Goal: Check status: Check status

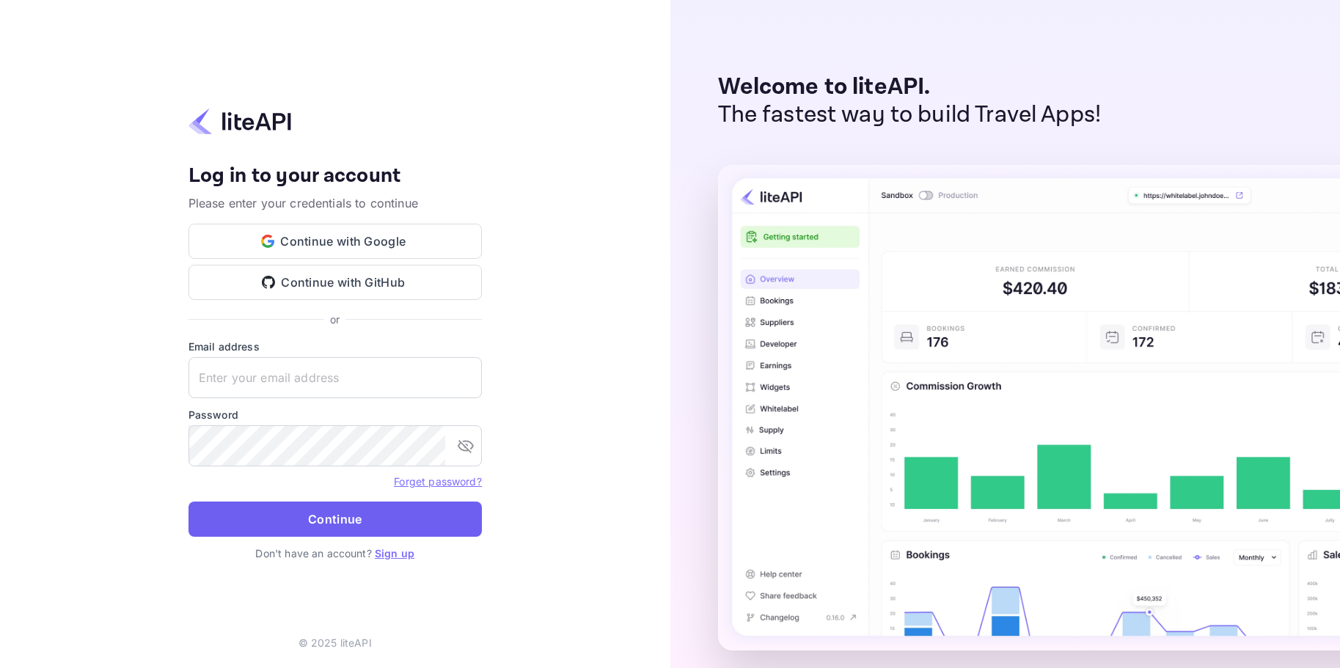
type input "paul@interliner.com"
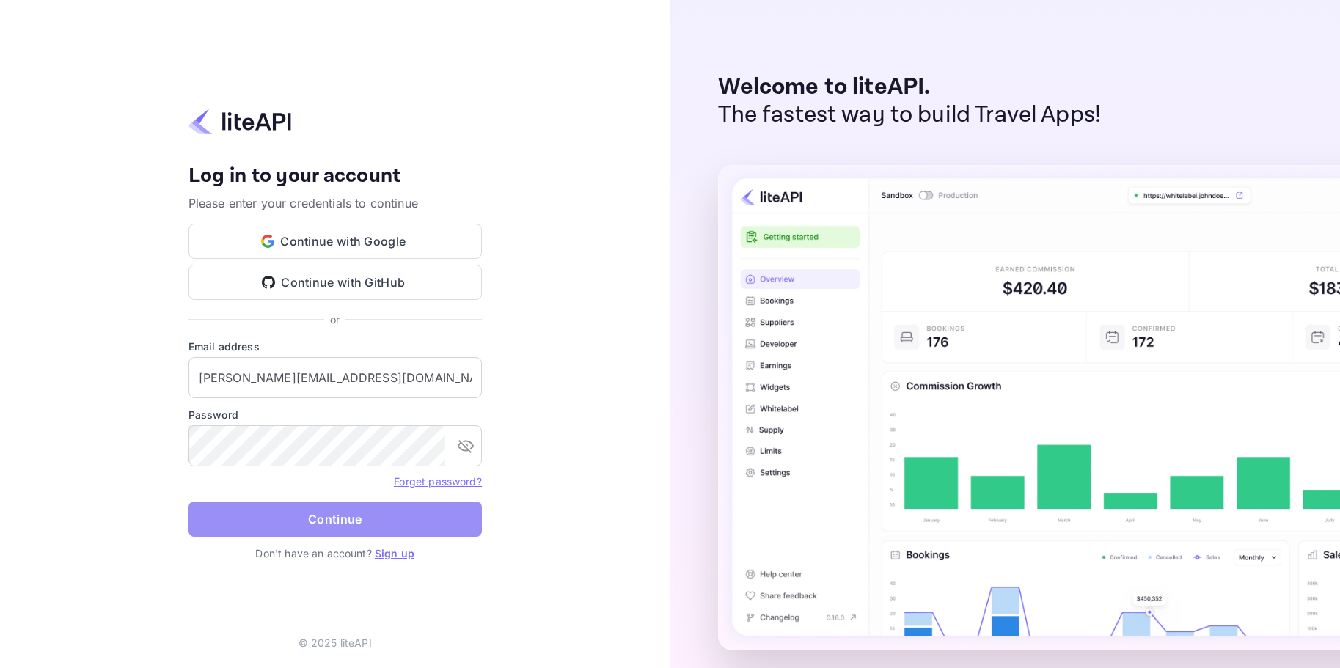
click at [361, 521] on button "Continue" at bounding box center [334, 519] width 293 height 35
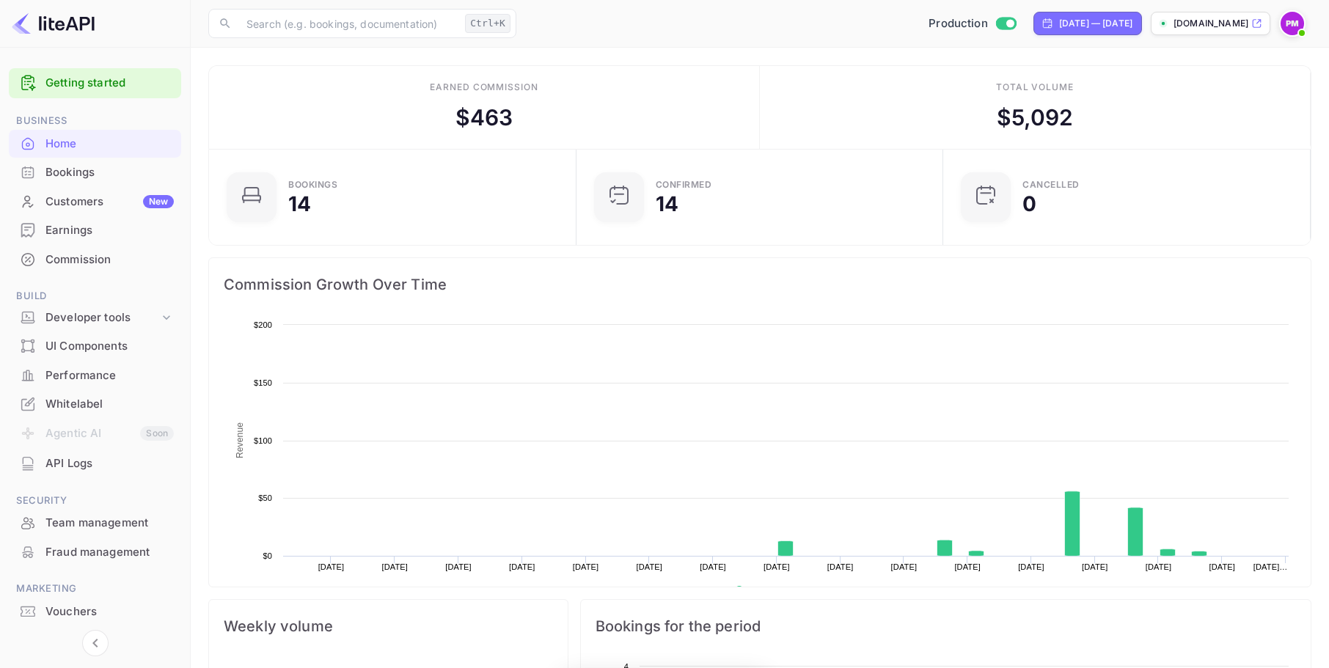
scroll to position [227, 347]
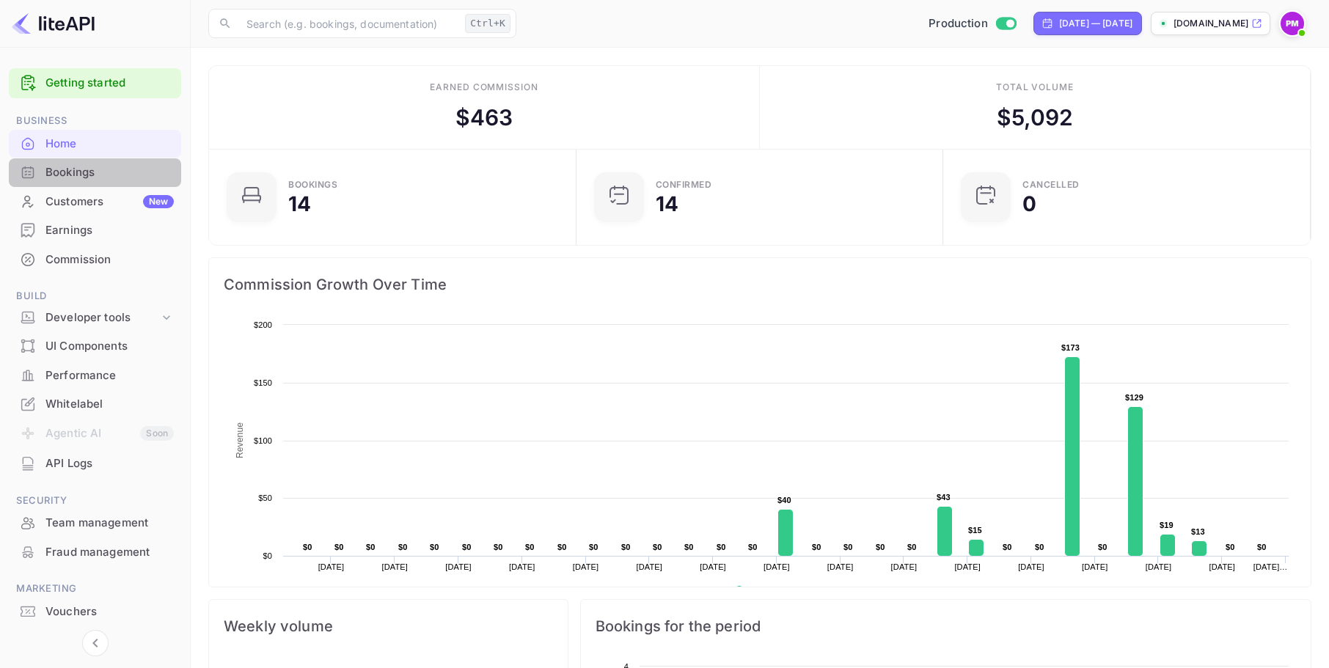
click at [76, 169] on div "Bookings" at bounding box center [109, 172] width 128 height 17
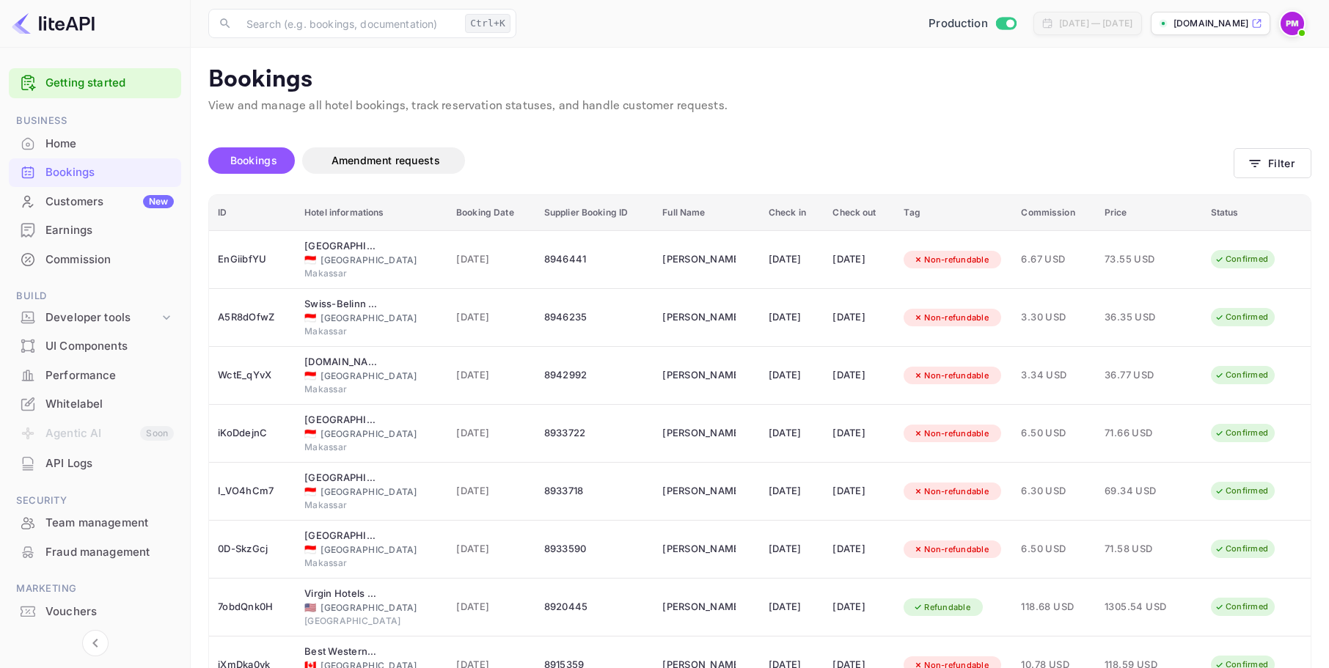
click at [1041, 26] on icon at bounding box center [1047, 24] width 12 height 12
click at [1059, 21] on div "[DATE] — [DATE]" at bounding box center [1095, 23] width 73 height 13
click at [995, 21] on input "Switch to Sandbox mode" at bounding box center [1009, 23] width 29 height 10
checkbox input "true"
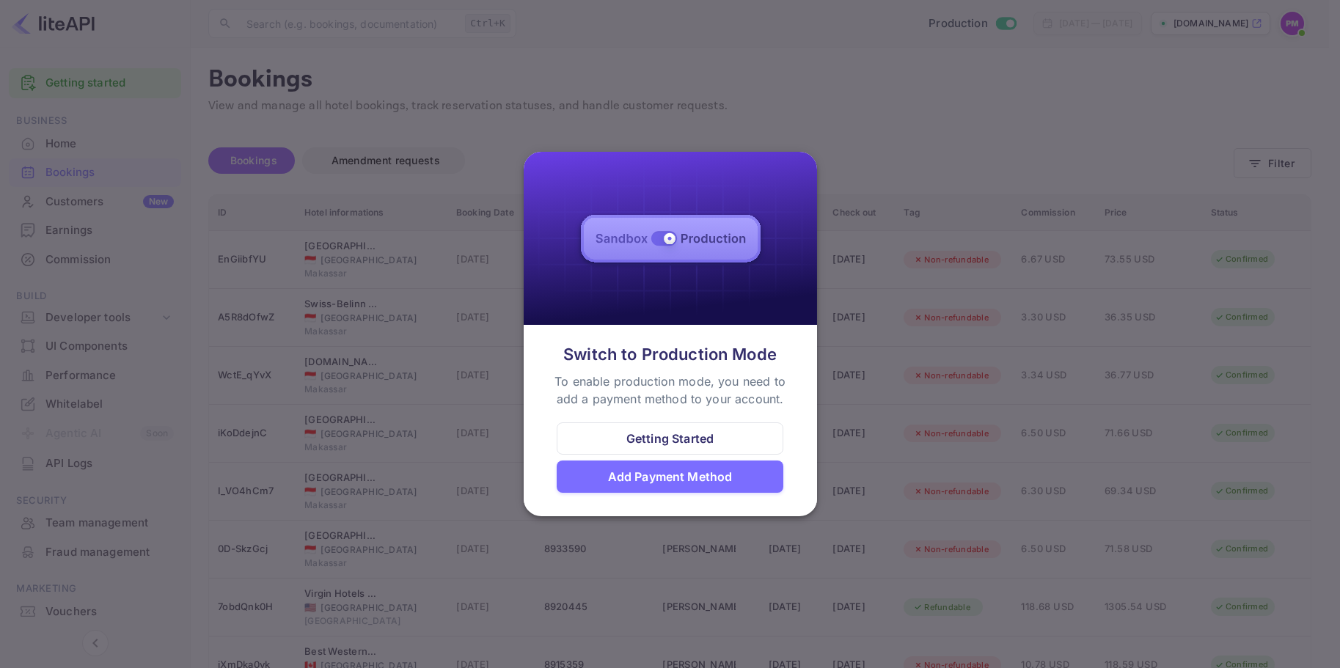
click at [929, 21] on div at bounding box center [670, 334] width 1340 height 668
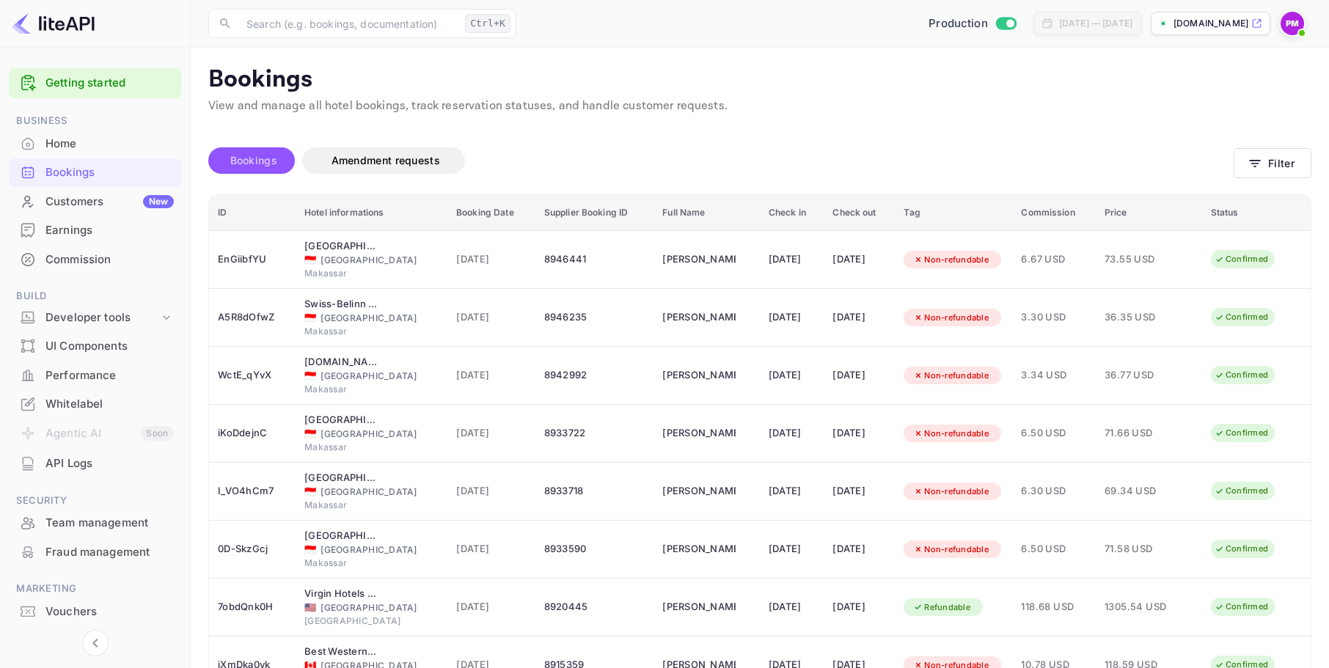
click at [256, 162] on span "Bookings" at bounding box center [253, 160] width 47 height 12
click at [248, 160] on span "Bookings" at bounding box center [253, 160] width 47 height 12
click at [1212, 29] on p "[DOMAIN_NAME]" at bounding box center [1210, 23] width 75 height 13
click at [82, 234] on div "Earnings" at bounding box center [109, 230] width 128 height 17
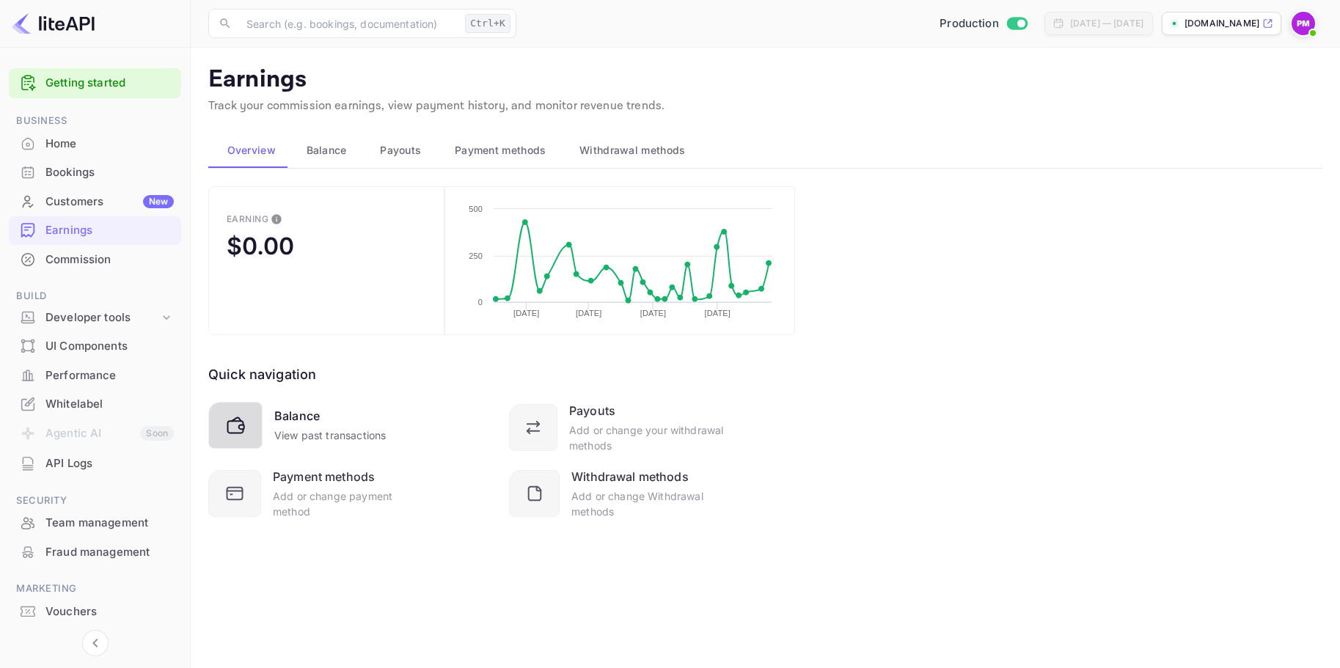
click at [301, 421] on div "Balance" at bounding box center [296, 416] width 45 height 18
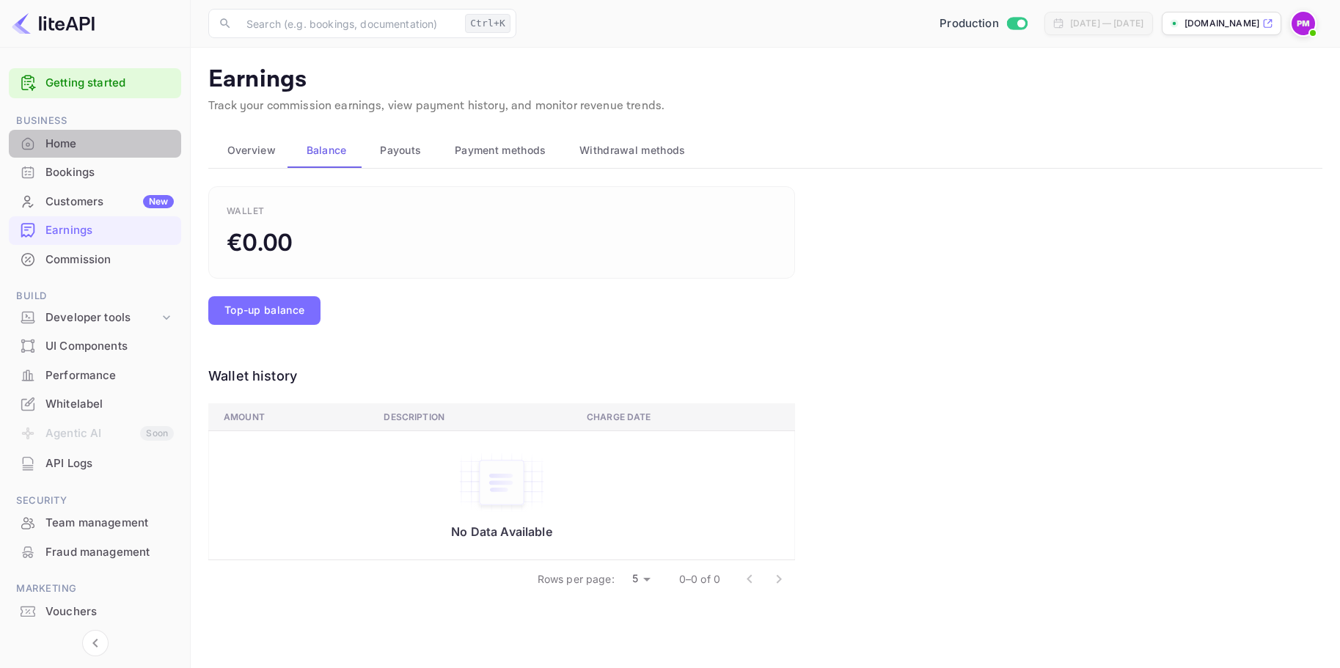
click at [61, 143] on div "Home" at bounding box center [109, 144] width 128 height 17
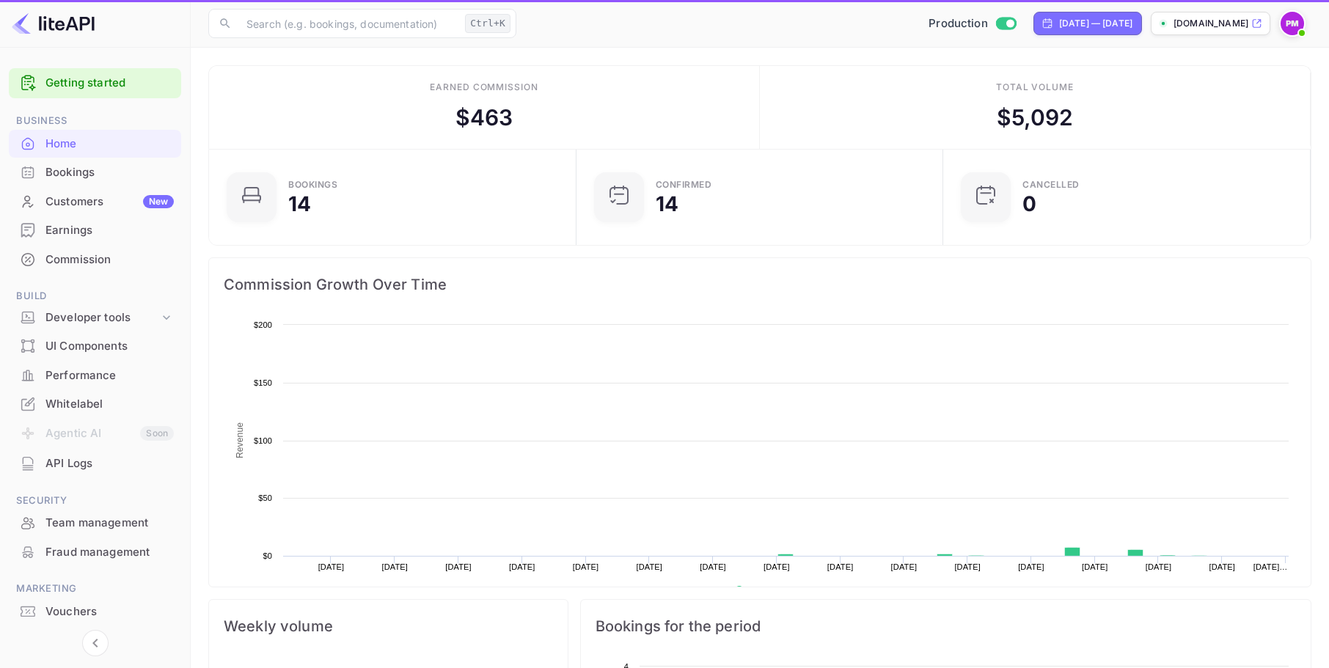
scroll to position [227, 347]
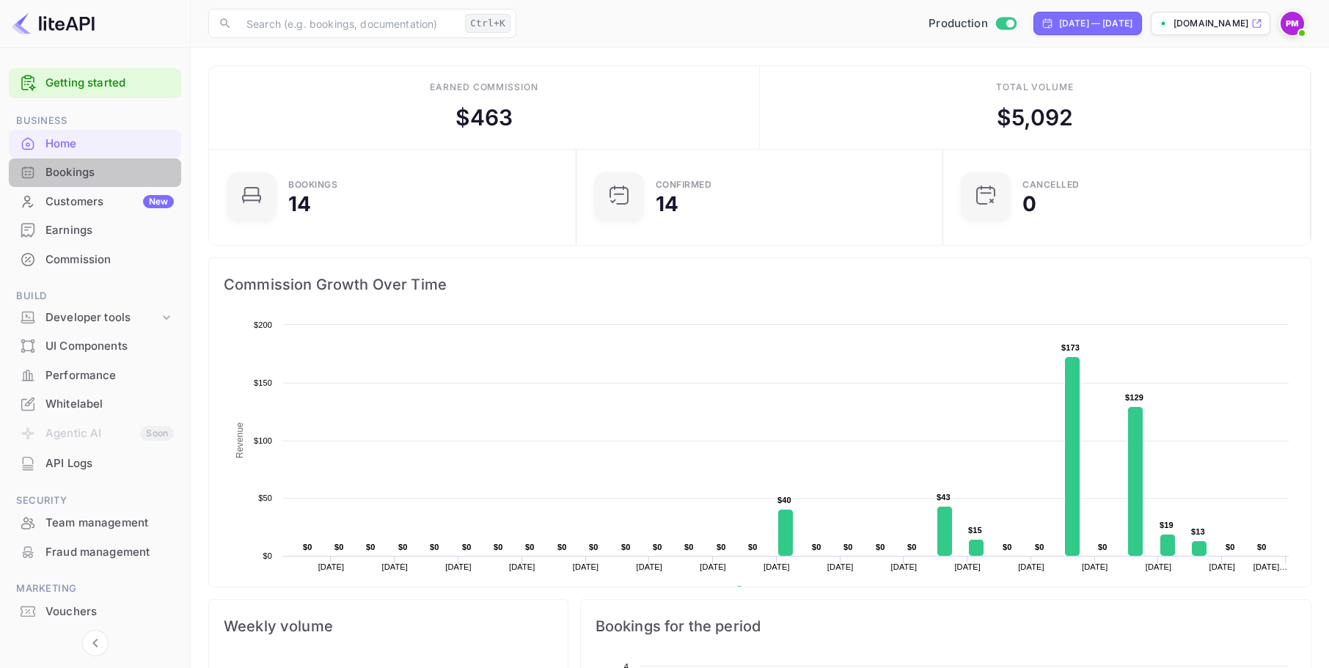
click at [77, 177] on div "Bookings" at bounding box center [109, 172] width 128 height 17
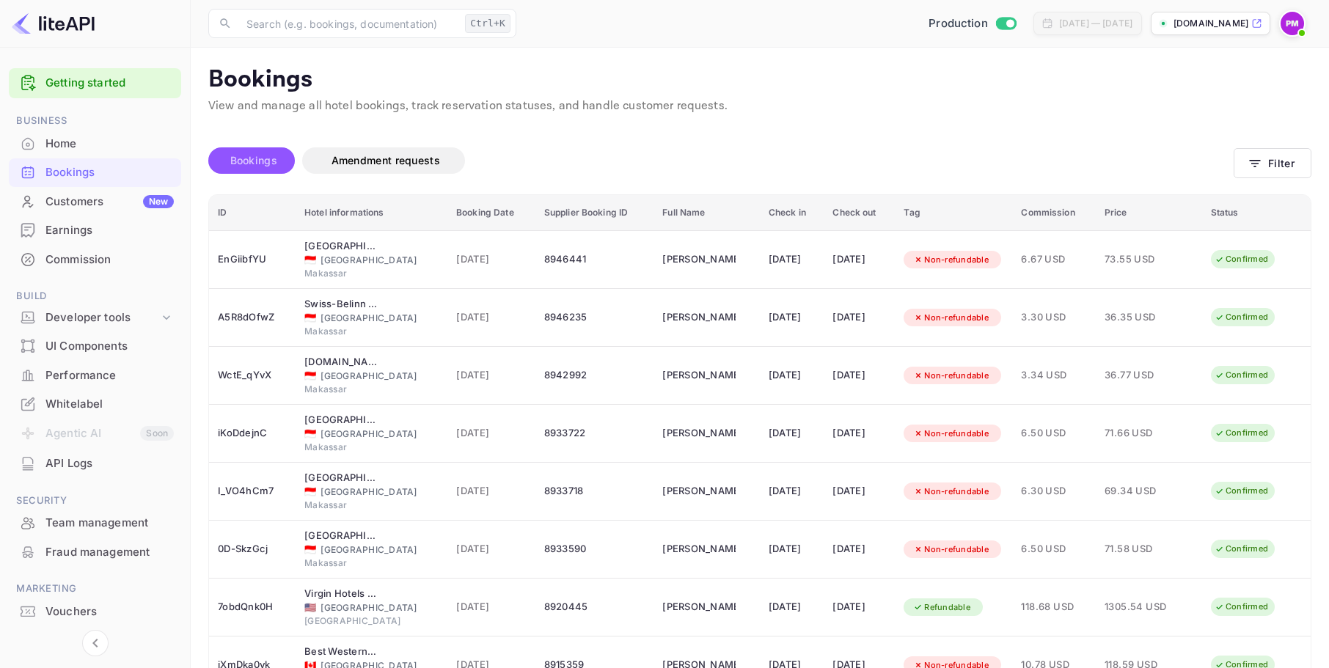
click at [251, 158] on span "Bookings" at bounding box center [253, 160] width 47 height 12
click at [1264, 164] on button "Filter" at bounding box center [1272, 163] width 78 height 30
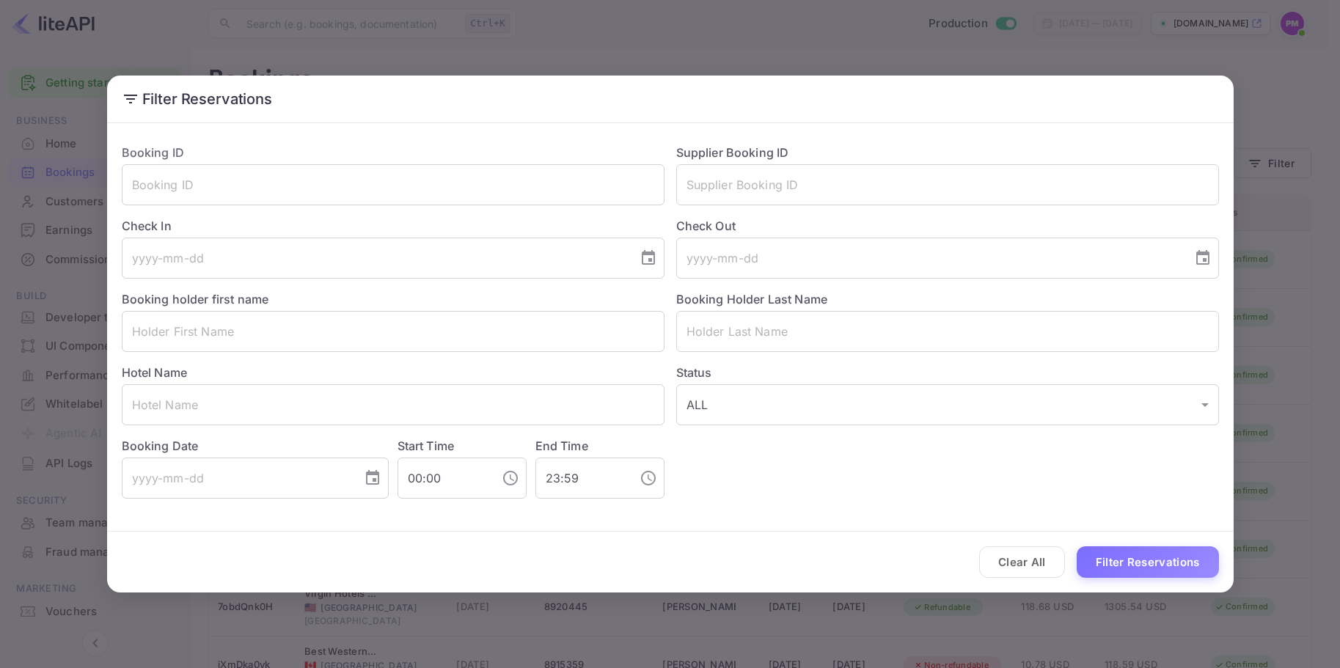
click at [1103, 51] on div "Filter Reservations Booking ID ​ Supplier Booking ID ​ Check In ​ Check Out ​ B…" at bounding box center [670, 334] width 1340 height 668
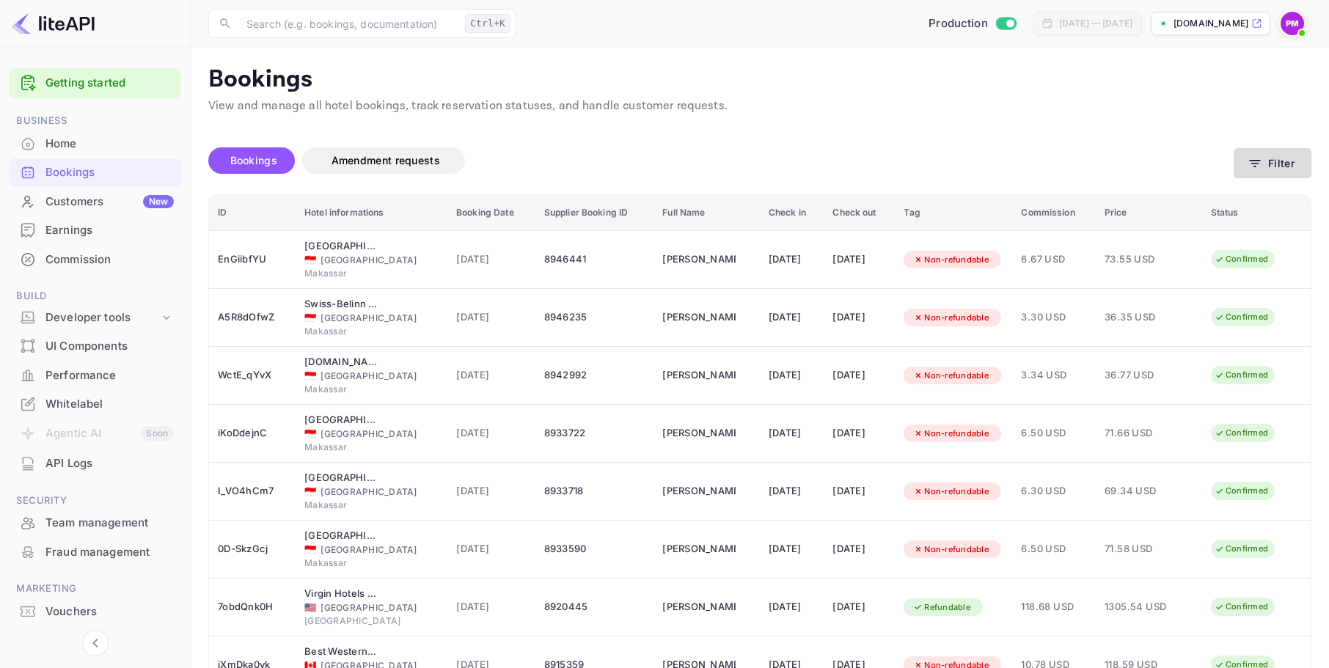
click at [1275, 162] on button "Filter" at bounding box center [1272, 163] width 78 height 30
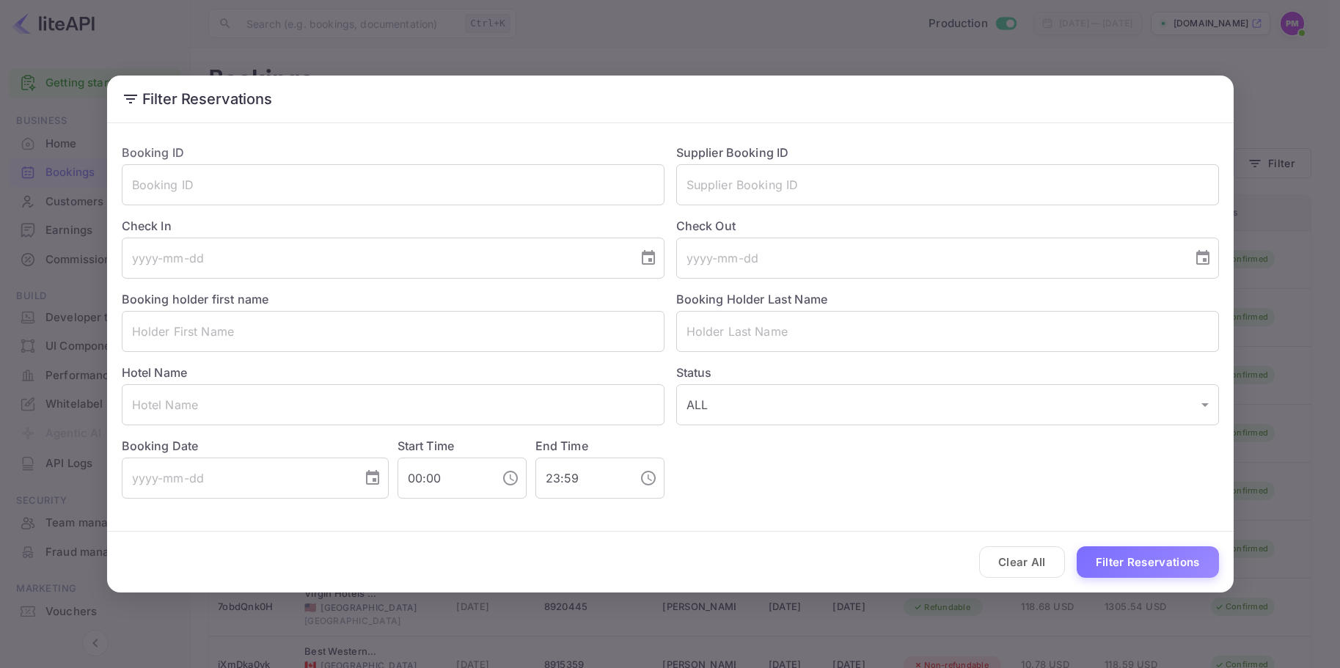
click at [778, 55] on div "Filter Reservations Booking ID ​ Supplier Booking ID ​ Check In ​ Check Out ​ B…" at bounding box center [670, 334] width 1340 height 668
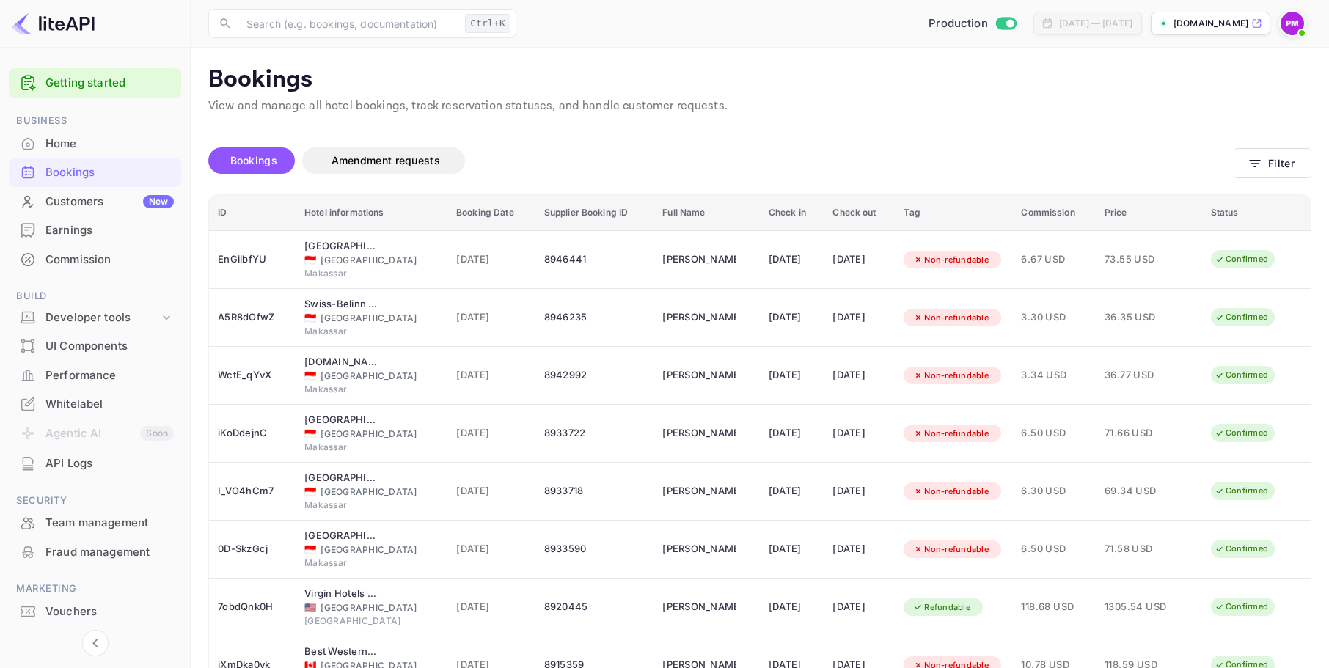
click at [83, 178] on div "Bookings" at bounding box center [109, 172] width 128 height 17
click at [1275, 166] on button "Filter" at bounding box center [1272, 163] width 78 height 30
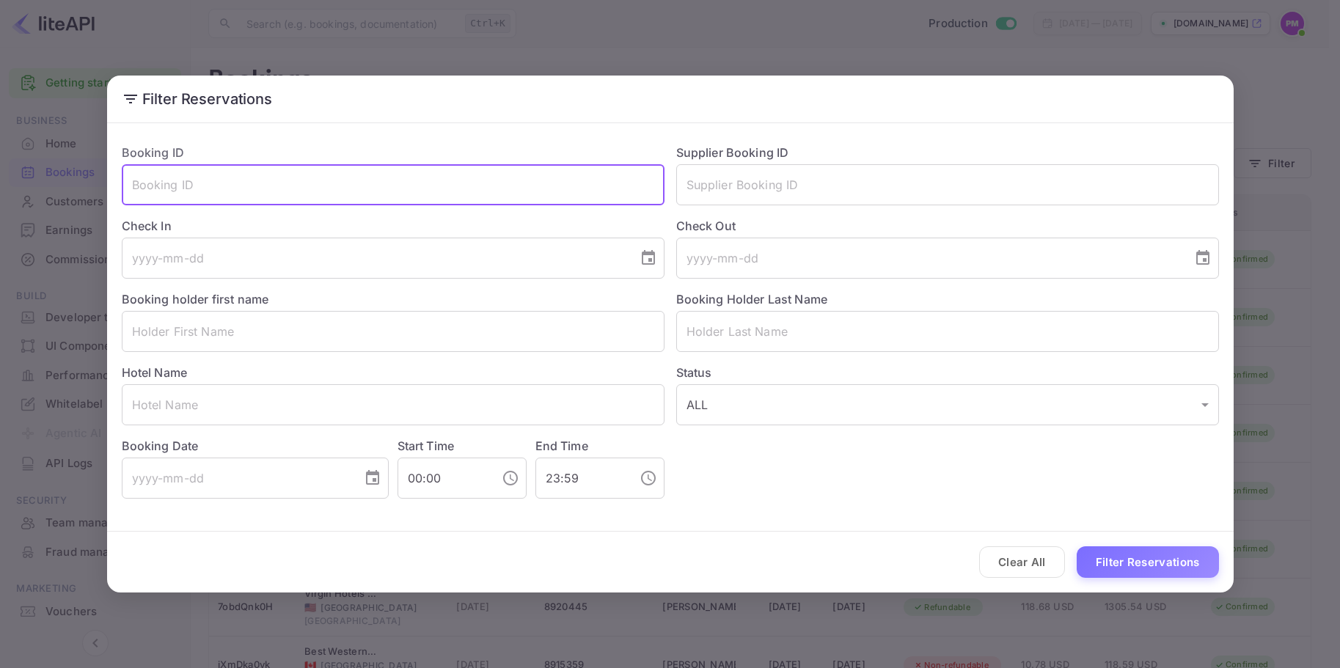
click at [187, 185] on input "text" at bounding box center [393, 184] width 543 height 41
paste input "7497022"
type input "7497022"
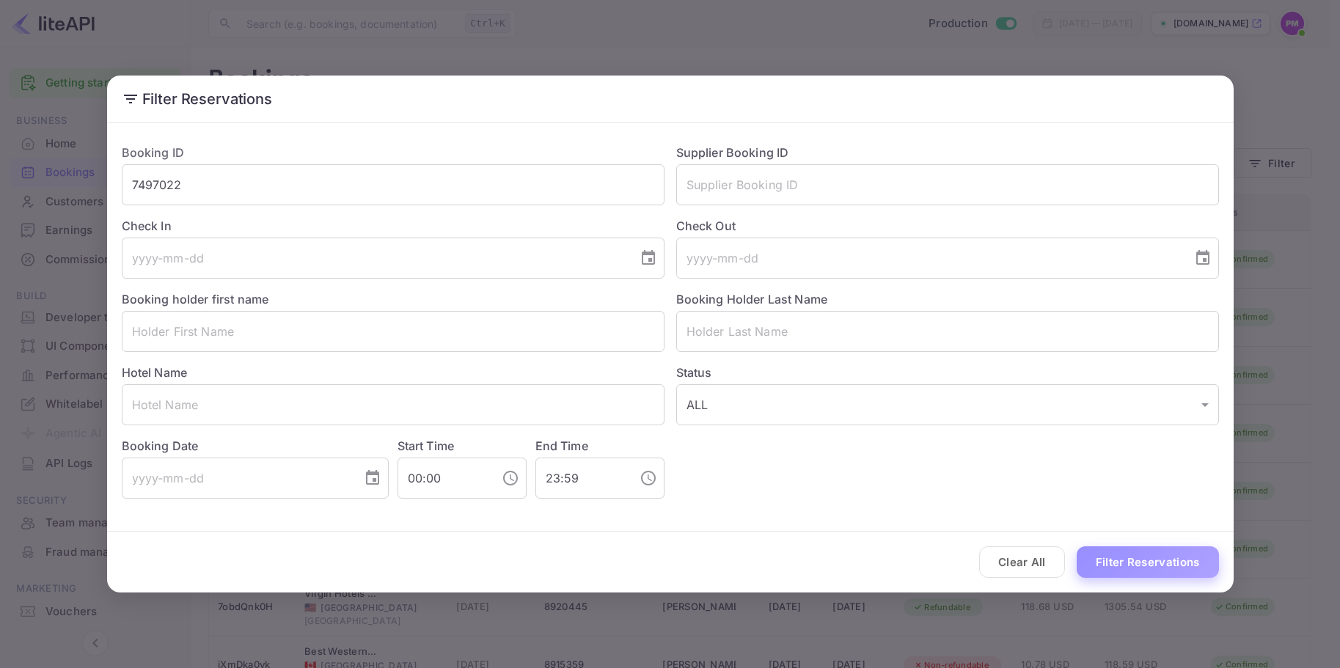
click at [1110, 565] on button "Filter Reservations" at bounding box center [1147, 562] width 142 height 32
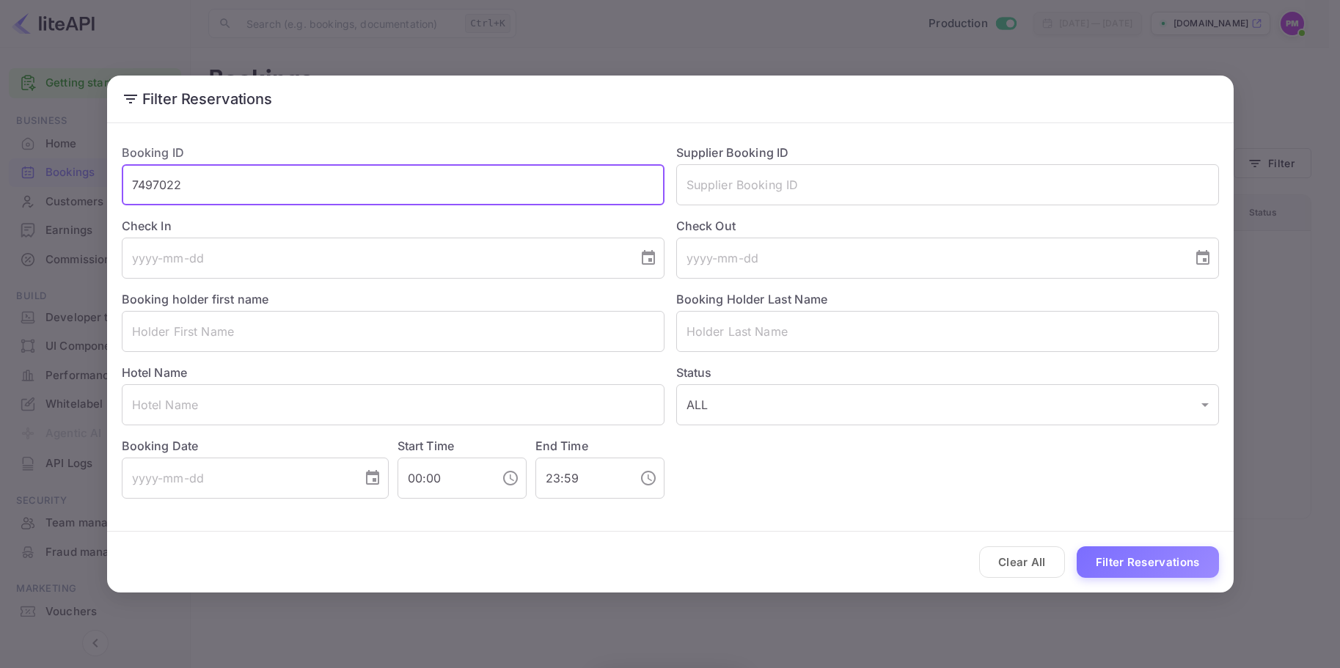
drag, startPoint x: 205, startPoint y: 188, endPoint x: 77, endPoint y: 180, distance: 127.8
click at [77, 180] on div "Filter Reservations Booking ID 7497022 ​ Supplier Booking ID ​ Check In ​ Check…" at bounding box center [670, 334] width 1340 height 668
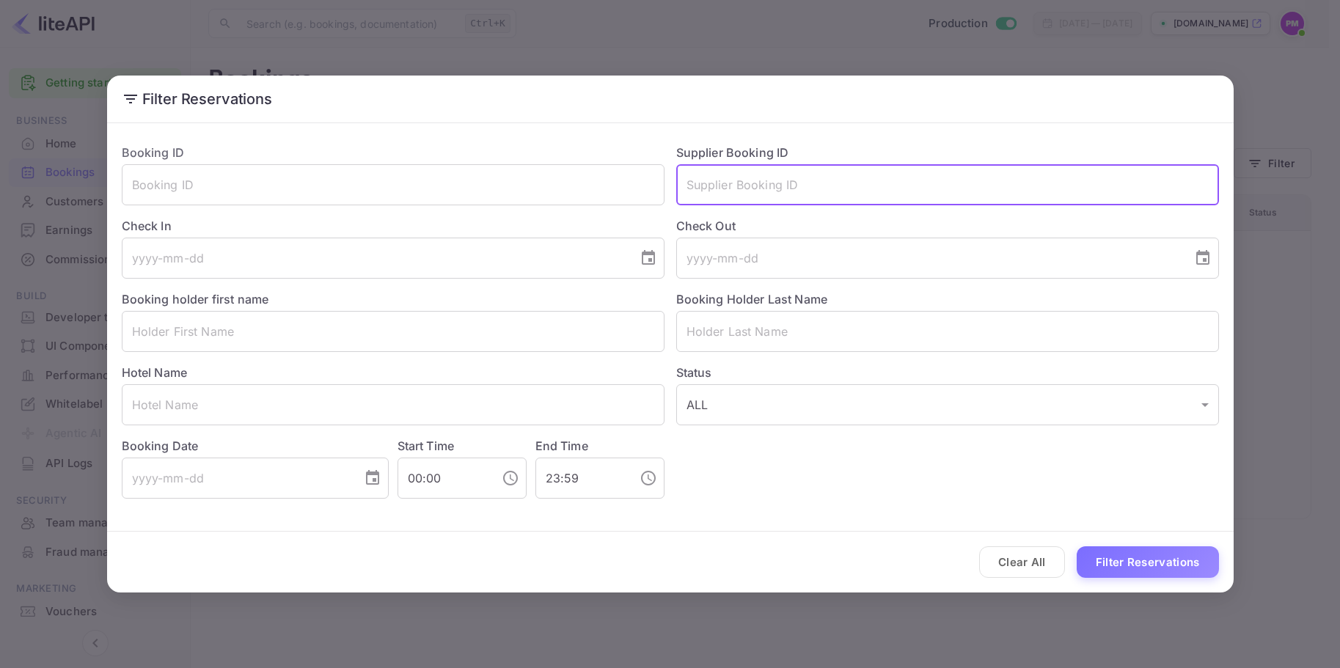
click at [685, 183] on input "text" at bounding box center [947, 184] width 543 height 41
paste input "7497022"
type input "7497022"
click at [1133, 565] on button "Filter Reservations" at bounding box center [1147, 562] width 142 height 32
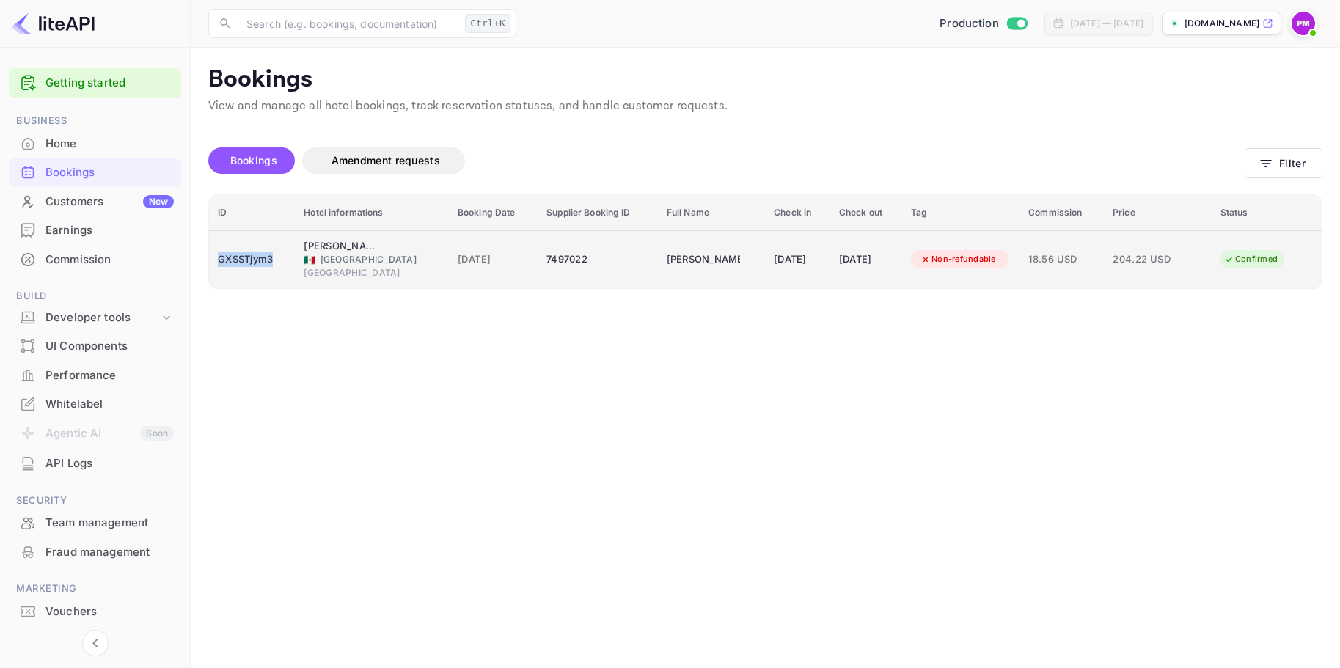
drag, startPoint x: 274, startPoint y: 262, endPoint x: 219, endPoint y: 262, distance: 55.0
click at [219, 262] on div "GXSSTjym3" at bounding box center [252, 259] width 68 height 23
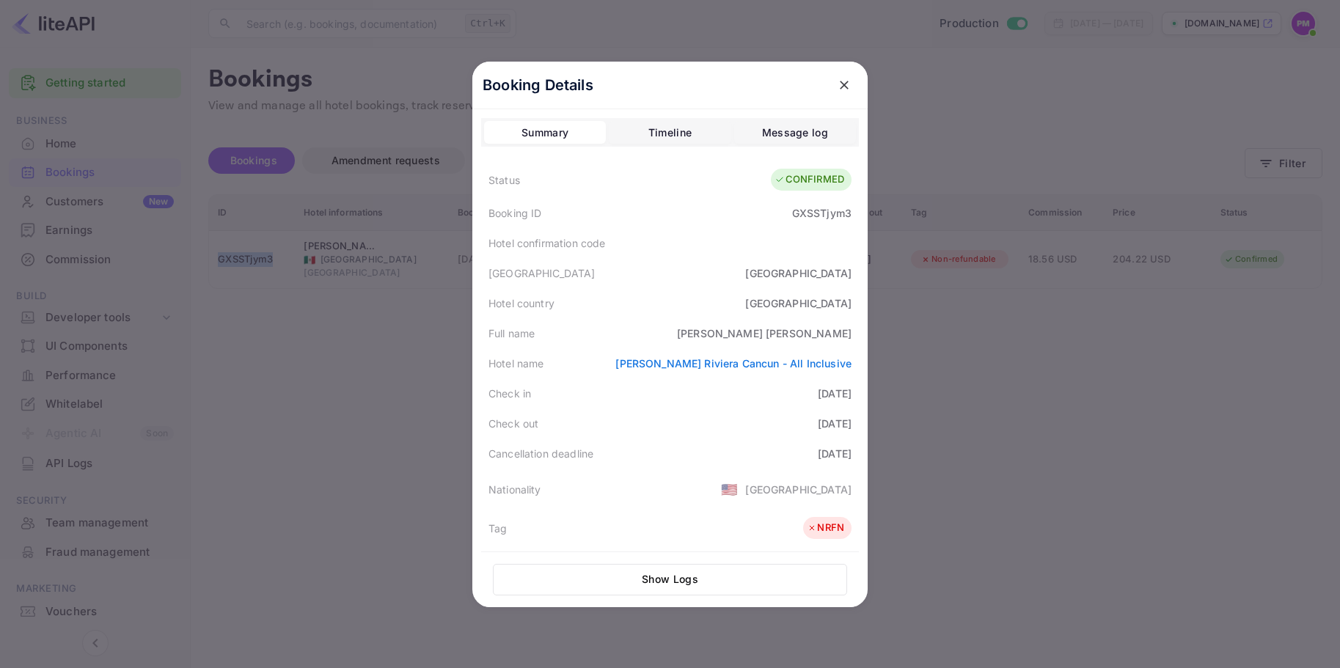
copy div "GXSSTjym3"
drag, startPoint x: 848, startPoint y: 216, endPoint x: 790, endPoint y: 213, distance: 58.0
click at [790, 213] on div "Booking ID GXSSTjym3" at bounding box center [670, 213] width 378 height 30
copy div "GXSSTjym3"
